Goal: Navigation & Orientation: Understand site structure

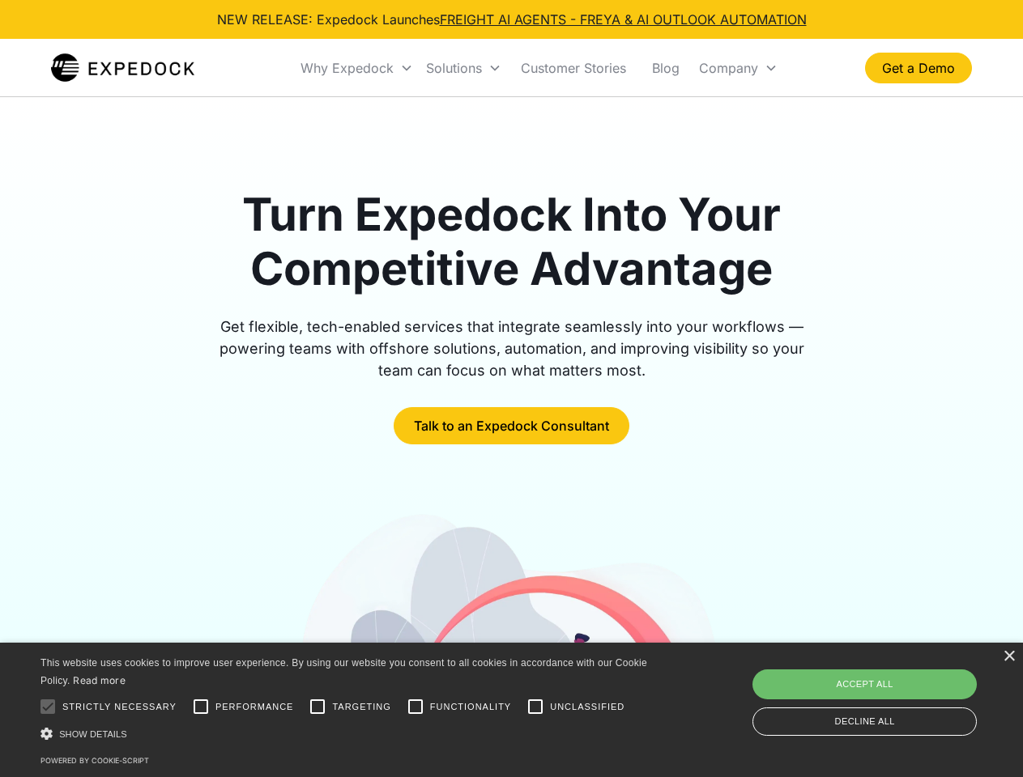
click at [357, 68] on div "Why Expedock" at bounding box center [346, 68] width 93 height 16
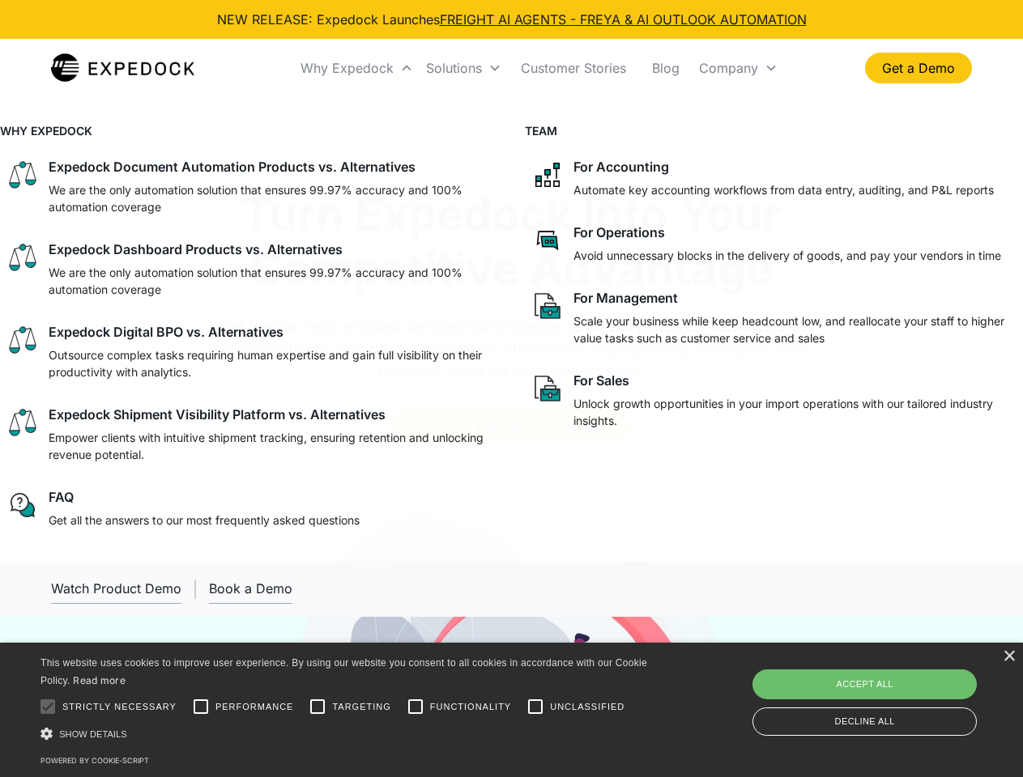
click at [463, 68] on div "Solutions" at bounding box center [454, 68] width 56 height 16
click at [738, 68] on div "Company" at bounding box center [728, 68] width 59 height 16
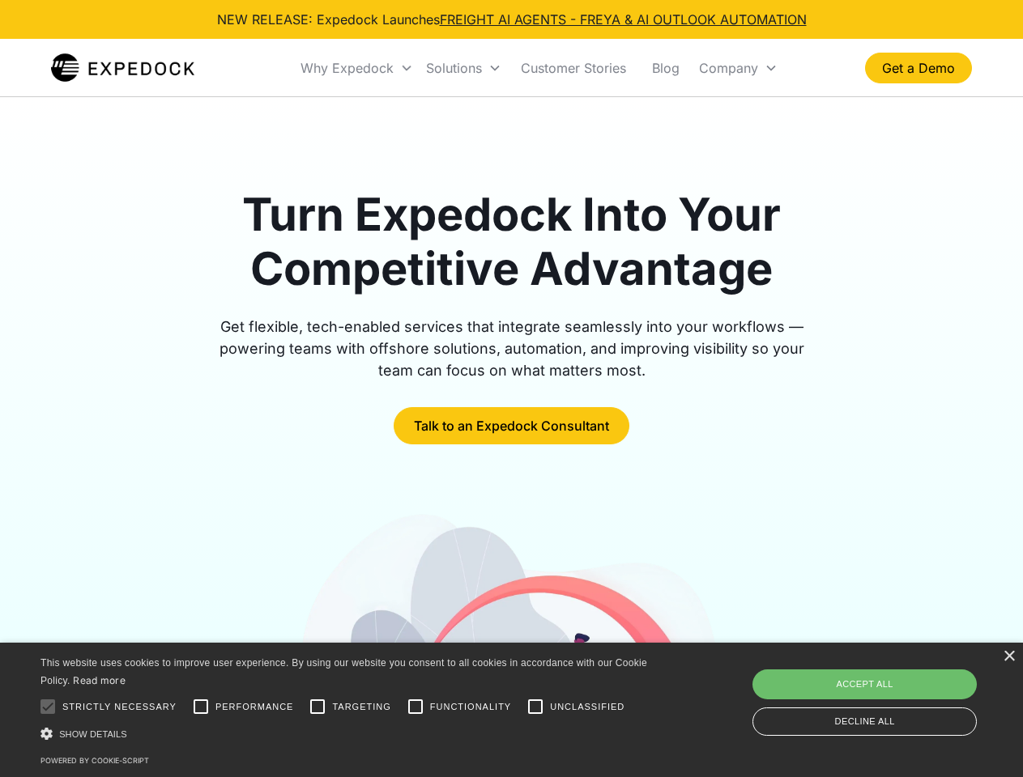
click at [48, 707] on div at bounding box center [48, 707] width 32 height 32
click at [201, 707] on input "Performance" at bounding box center [201, 707] width 32 height 32
checkbox input "true"
click at [317, 707] on input "Targeting" at bounding box center [317, 707] width 32 height 32
checkbox input "true"
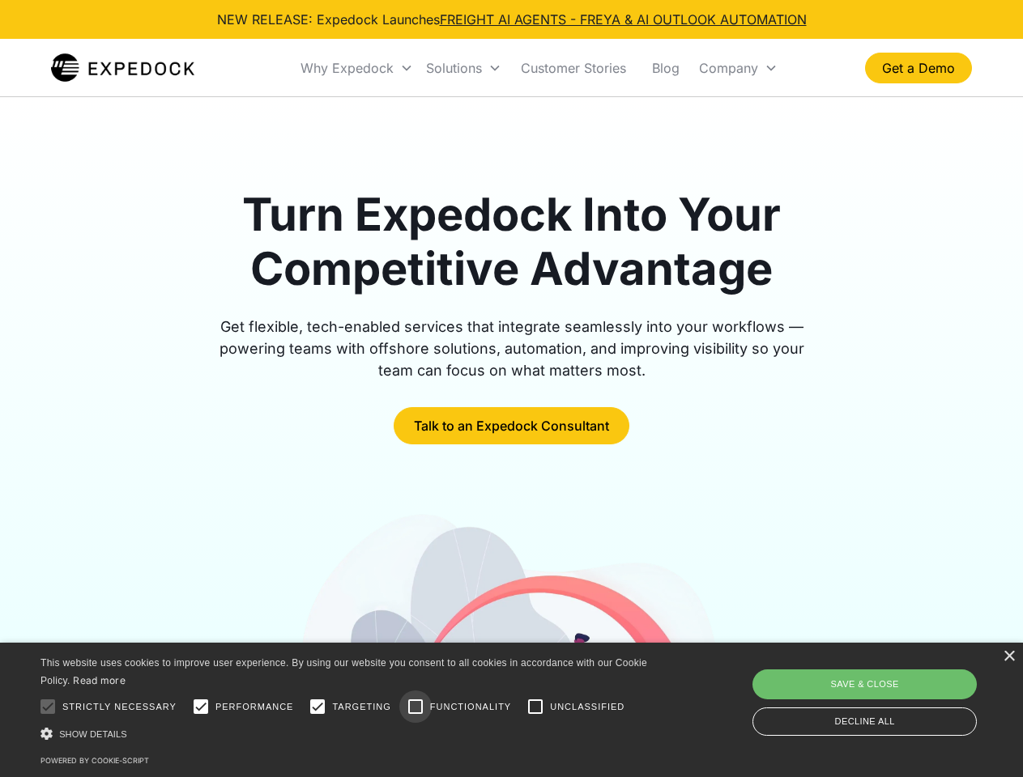
click at [415, 707] on input "Functionality" at bounding box center [415, 707] width 32 height 32
checkbox input "true"
click at [535, 707] on input "Unclassified" at bounding box center [535, 707] width 32 height 32
checkbox input "true"
click at [347, 734] on div "Show details Hide details" at bounding box center [346, 734] width 612 height 17
